Goal: Task Accomplishment & Management: Manage account settings

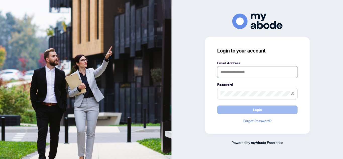
type input "**********"
click at [255, 109] on span "Login" at bounding box center [257, 110] width 9 height 8
